Goal: Transaction & Acquisition: Purchase product/service

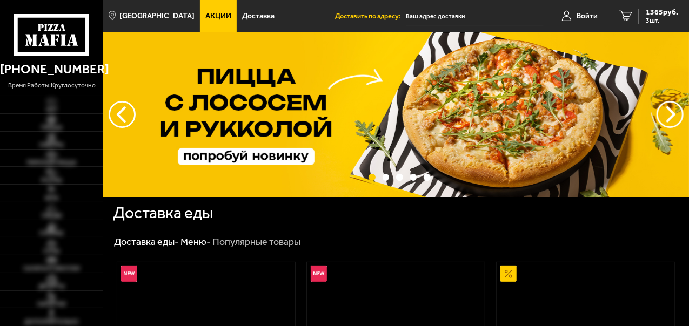
type input "[STREET_ADDRESS][PERSON_NAME]"
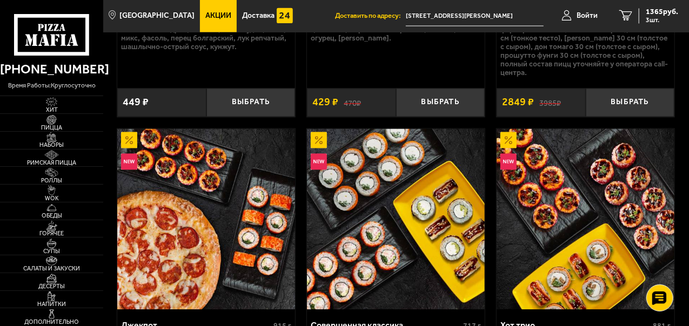
scroll to position [919, 0]
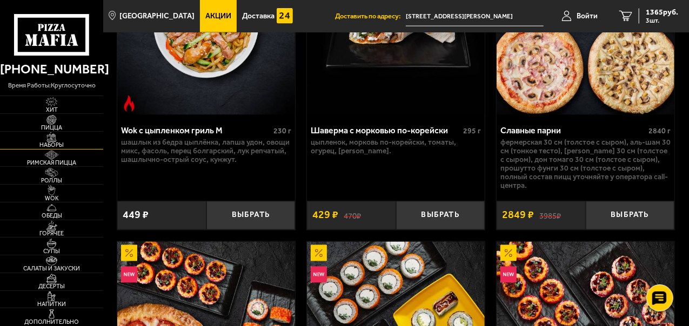
click at [50, 142] on img at bounding box center [52, 137] width 28 height 10
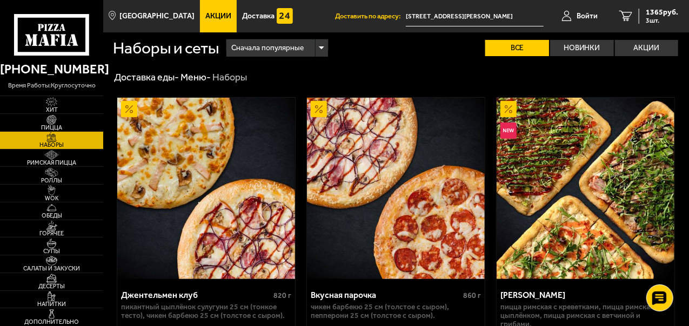
click at [65, 38] on use at bounding box center [63, 39] width 5 height 11
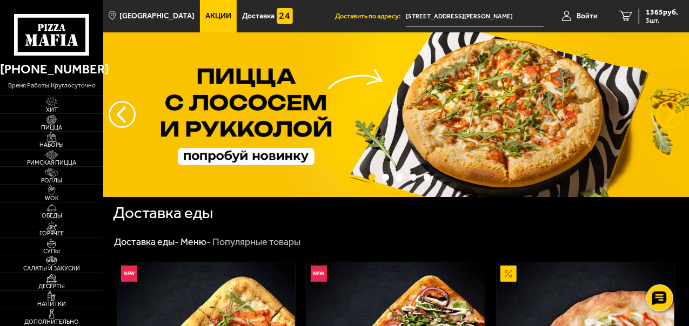
click at [660, 119] on button "предыдущий" at bounding box center [670, 114] width 27 height 27
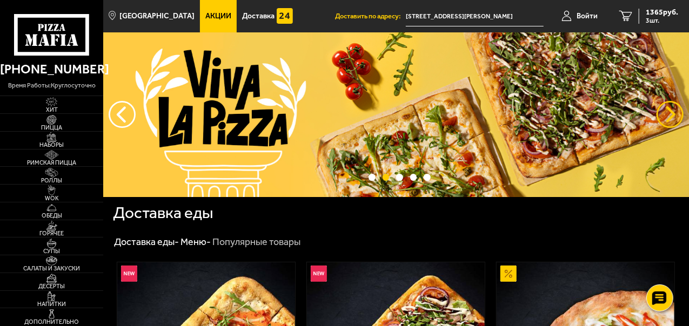
click at [663, 119] on button "предыдущий" at bounding box center [670, 114] width 27 height 27
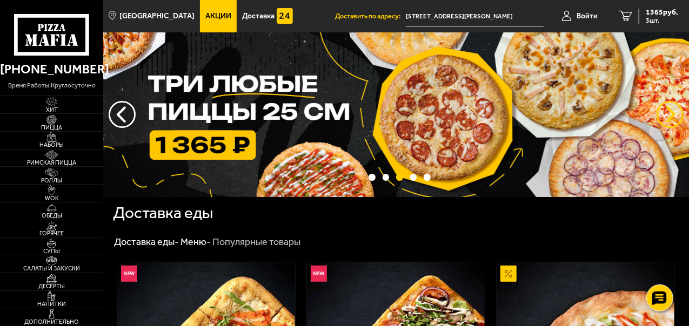
click at [663, 119] on button "предыдущий" at bounding box center [670, 114] width 27 height 27
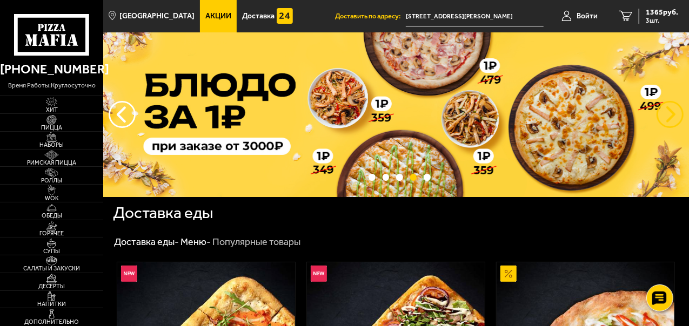
click at [663, 119] on button "предыдущий" at bounding box center [670, 114] width 27 height 27
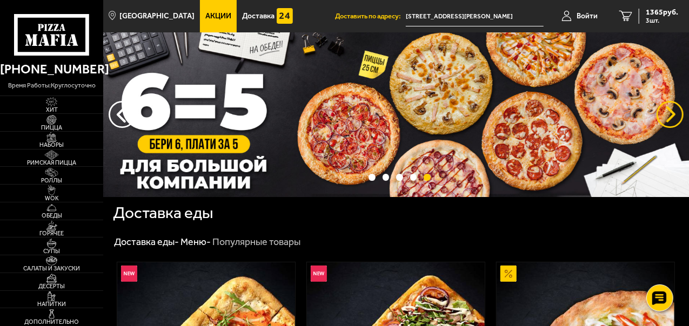
click at [663, 119] on button "предыдущий" at bounding box center [670, 114] width 27 height 27
